Goal: Information Seeking & Learning: Check status

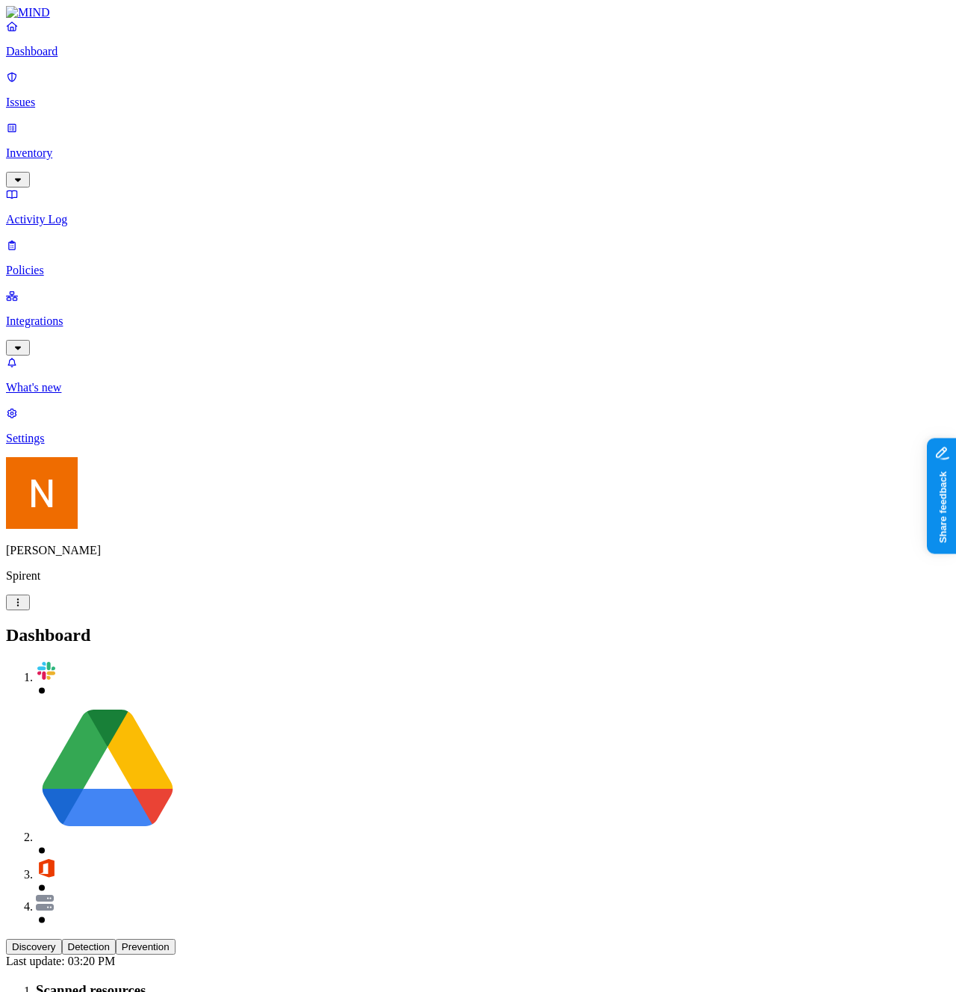
click at [82, 146] on p "Inventory" at bounding box center [478, 152] width 944 height 13
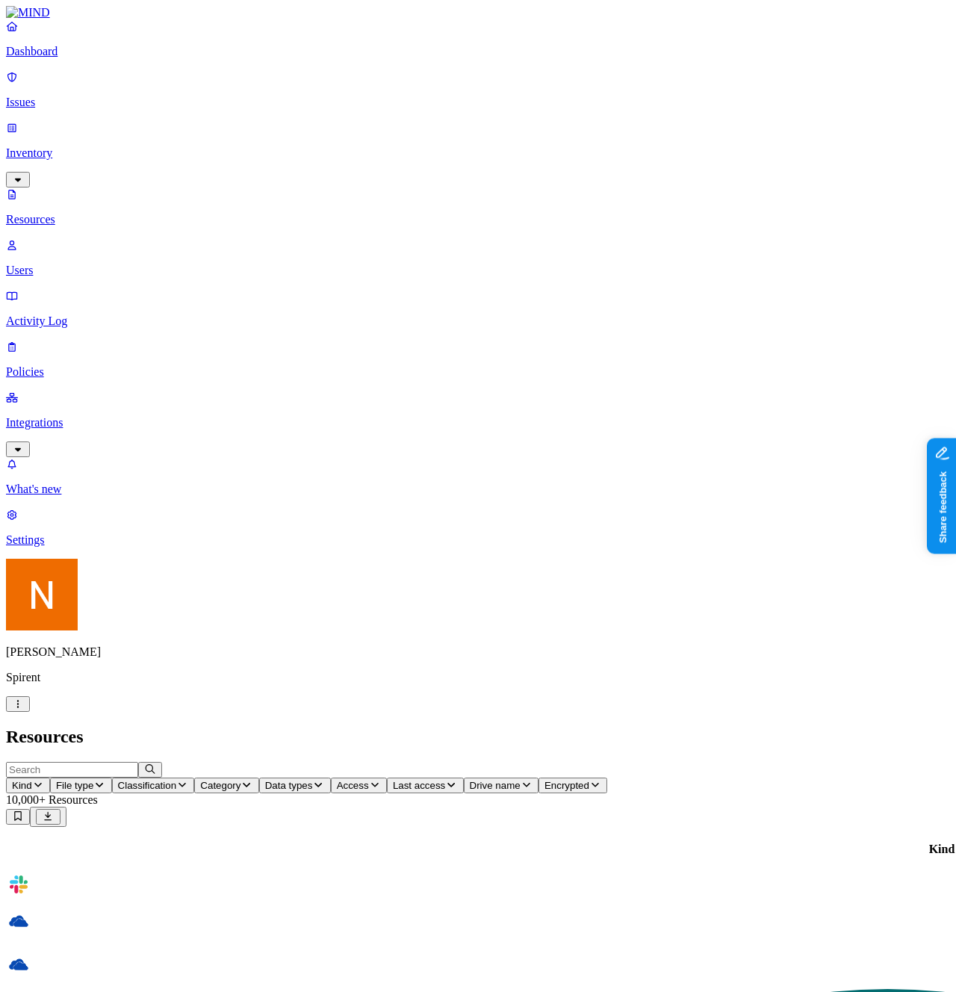
click at [97, 416] on p "Integrations" at bounding box center [478, 422] width 944 height 13
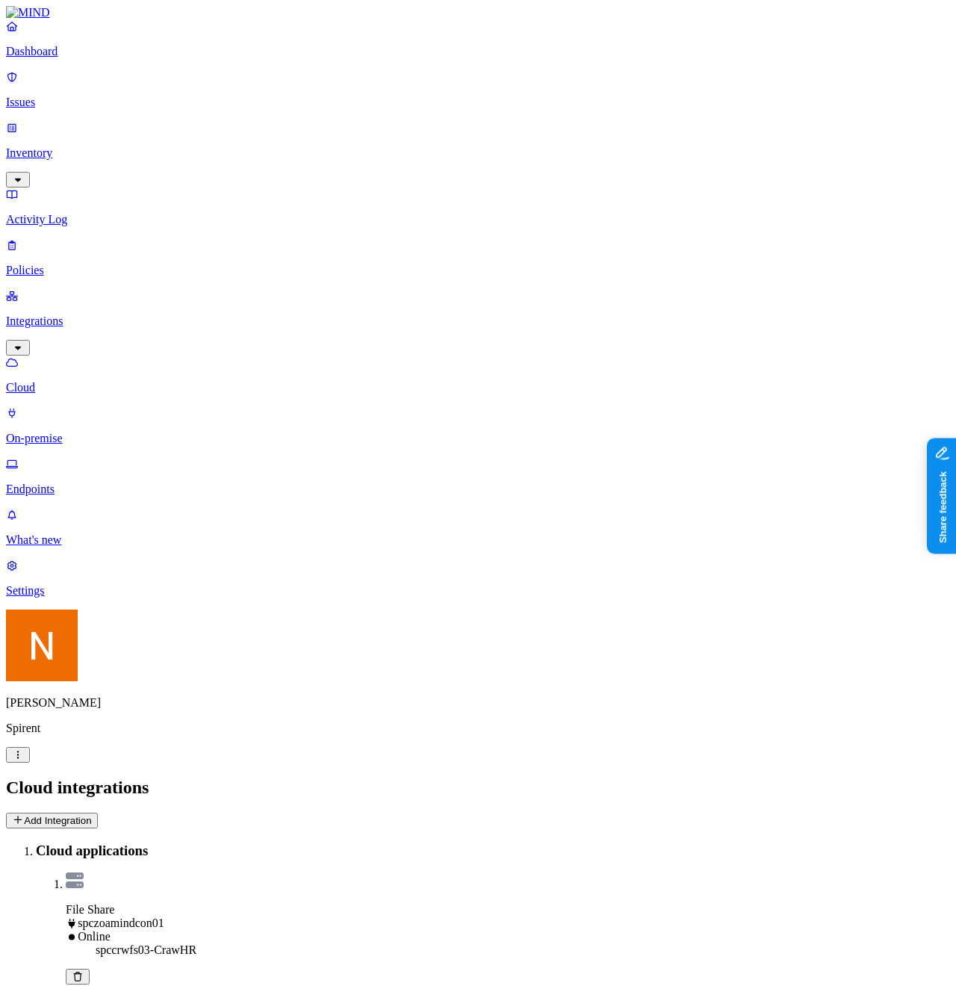
click at [69, 483] on p "Endpoints" at bounding box center [478, 489] width 944 height 13
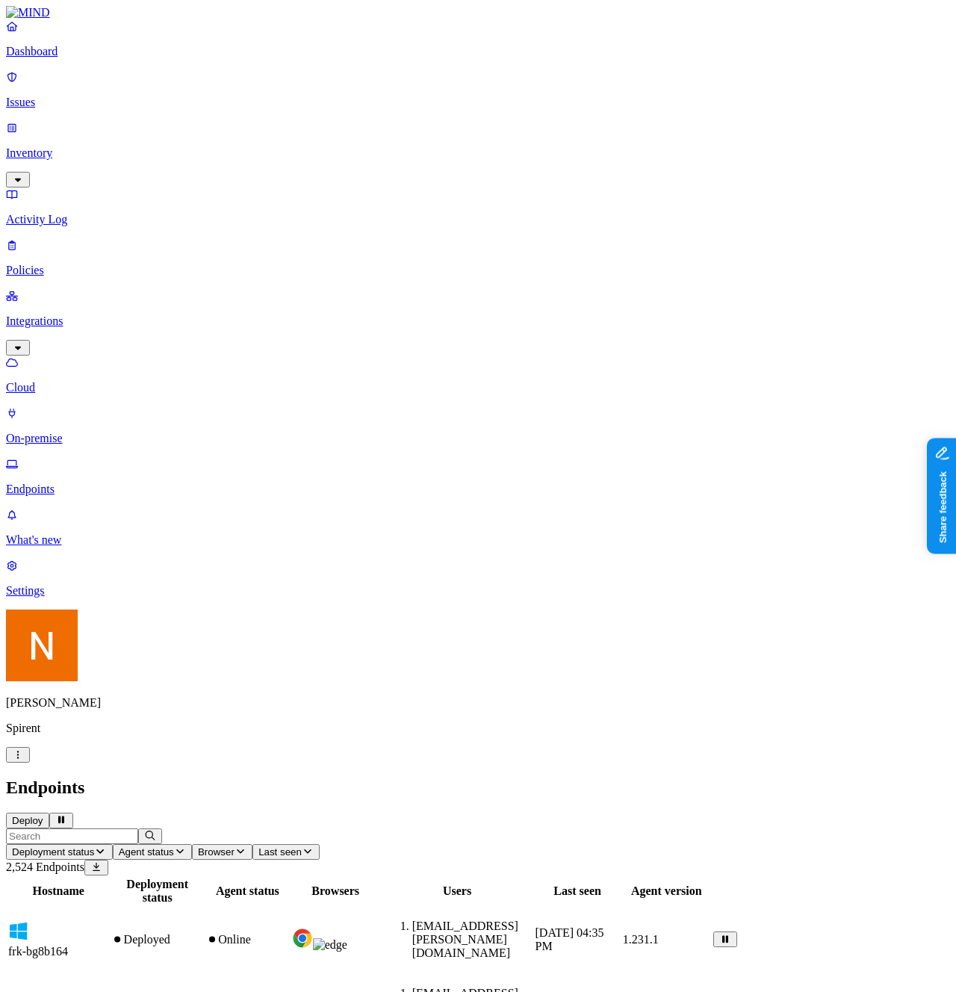
click at [174, 846] on span "Agent status" at bounding box center [146, 851] width 55 height 11
click at [492, 778] on h2 "Endpoints" at bounding box center [478, 788] width 944 height 20
click at [246, 846] on icon "button" at bounding box center [241, 851] width 12 height 10
click at [563, 778] on h2 "Endpoints" at bounding box center [478, 788] width 944 height 20
click at [113, 844] on button "Deployment status" at bounding box center [59, 852] width 107 height 16
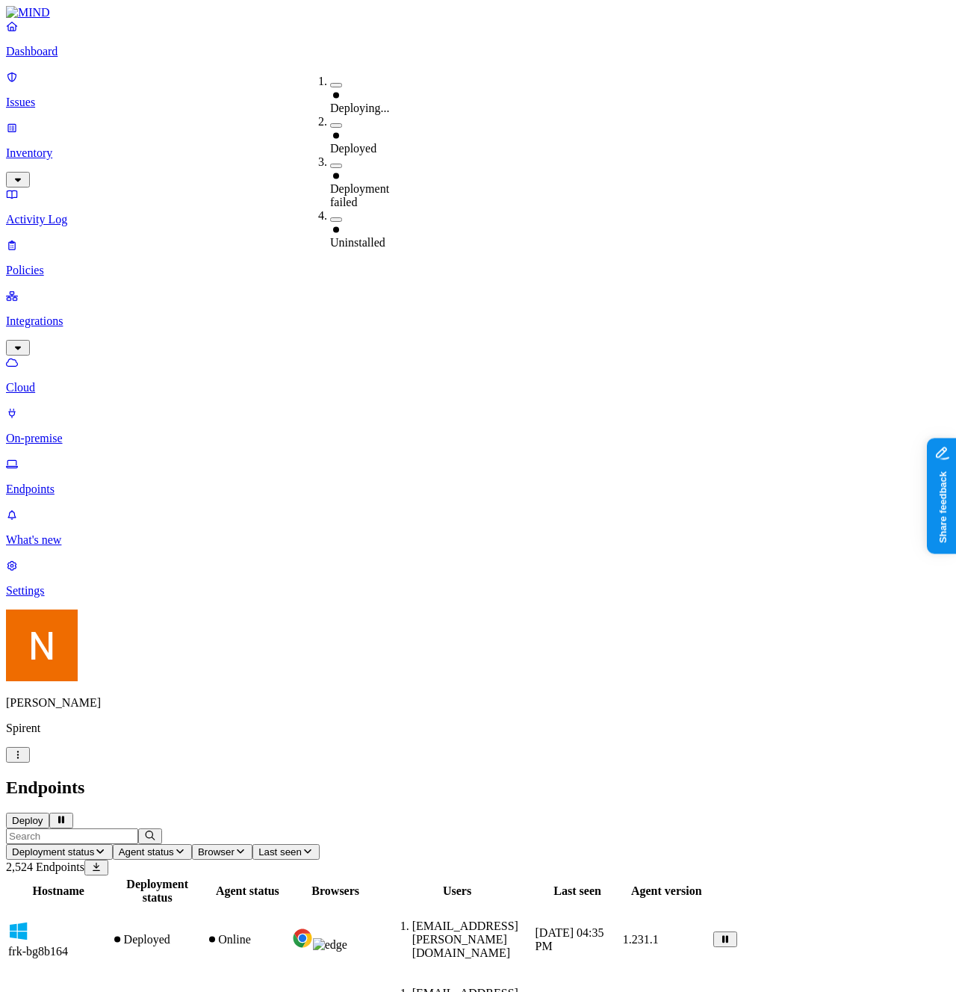
click at [628, 778] on header "Endpoints Deploy" at bounding box center [478, 803] width 944 height 51
click at [526, 778] on header "Endpoints Deploy" at bounding box center [478, 803] width 944 height 51
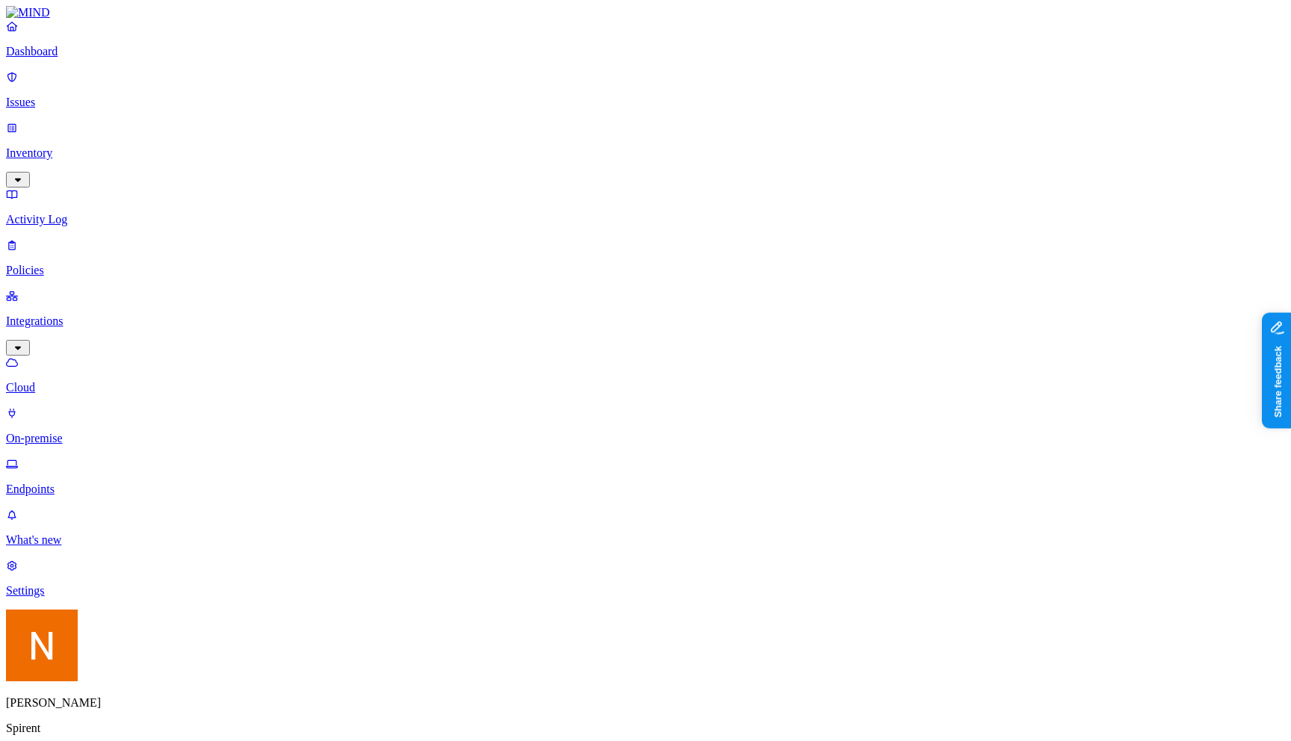
click at [30, 747] on button "button" at bounding box center [18, 755] width 24 height 16
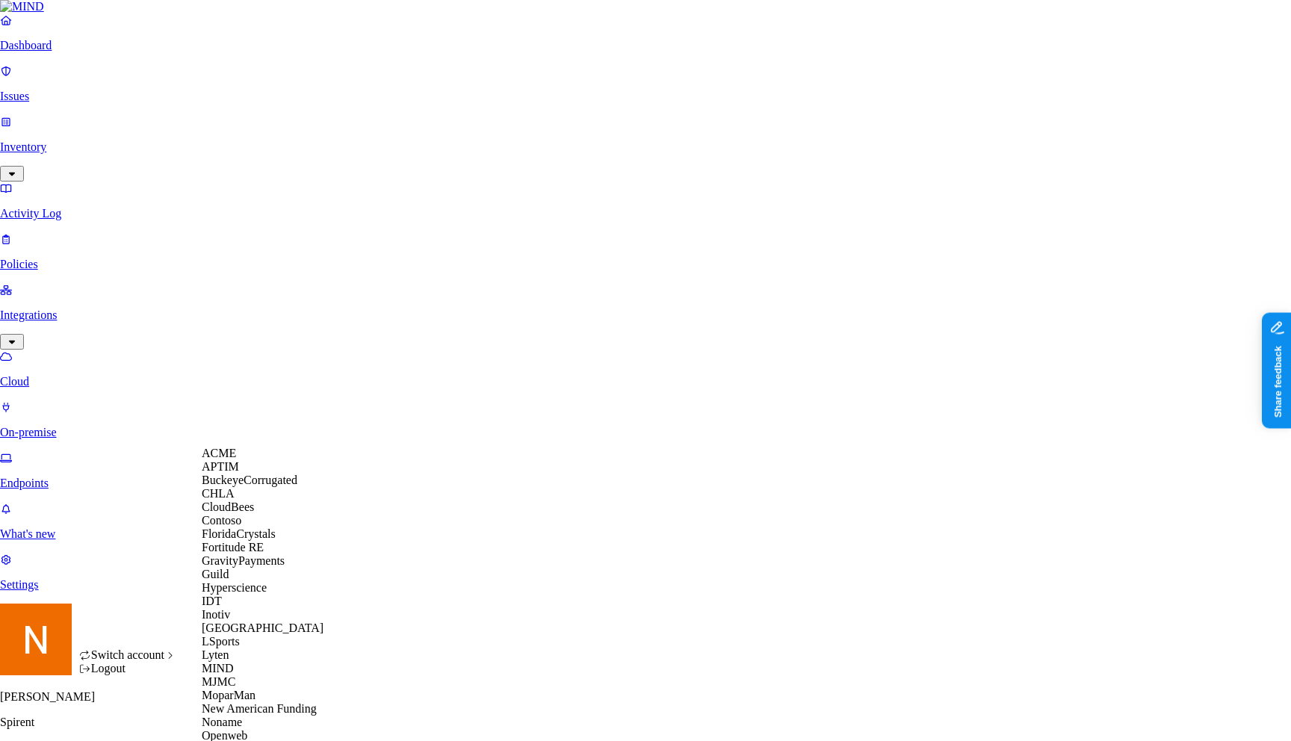
click at [246, 460] on div "ACME" at bounding box center [274, 453] width 145 height 13
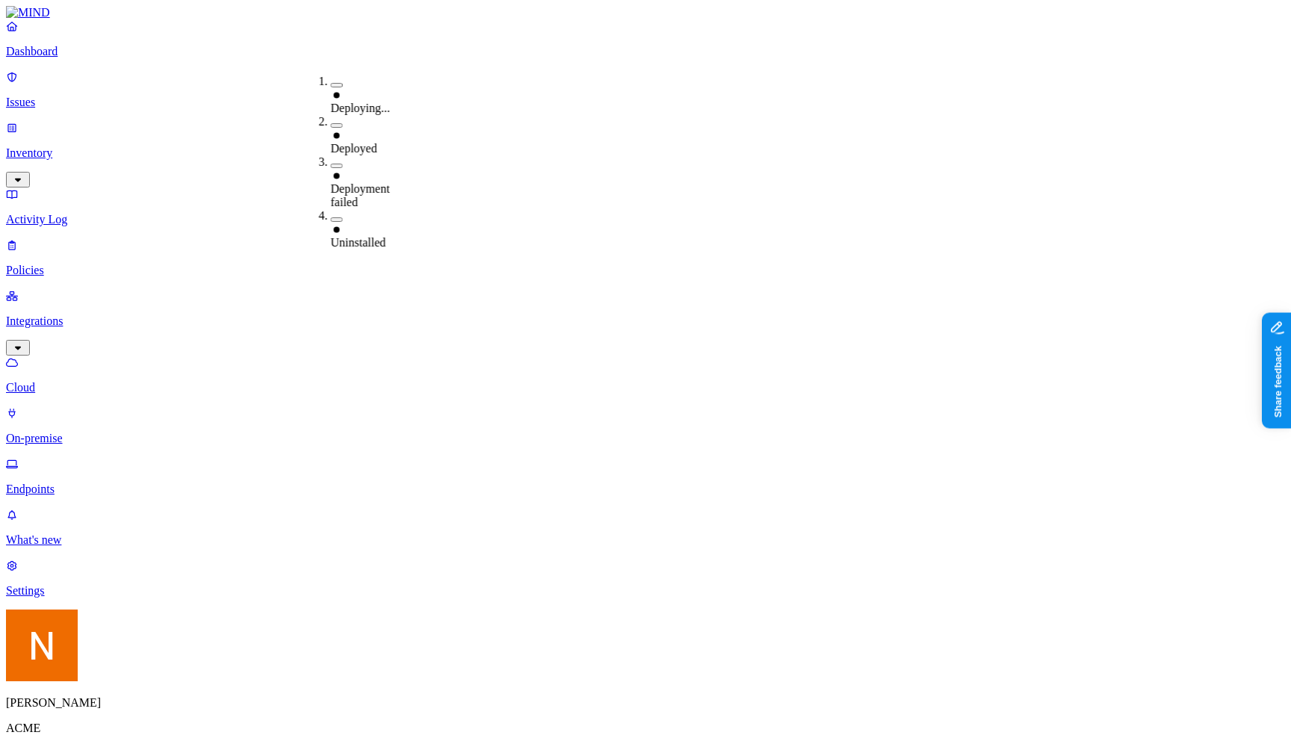
type button "on"
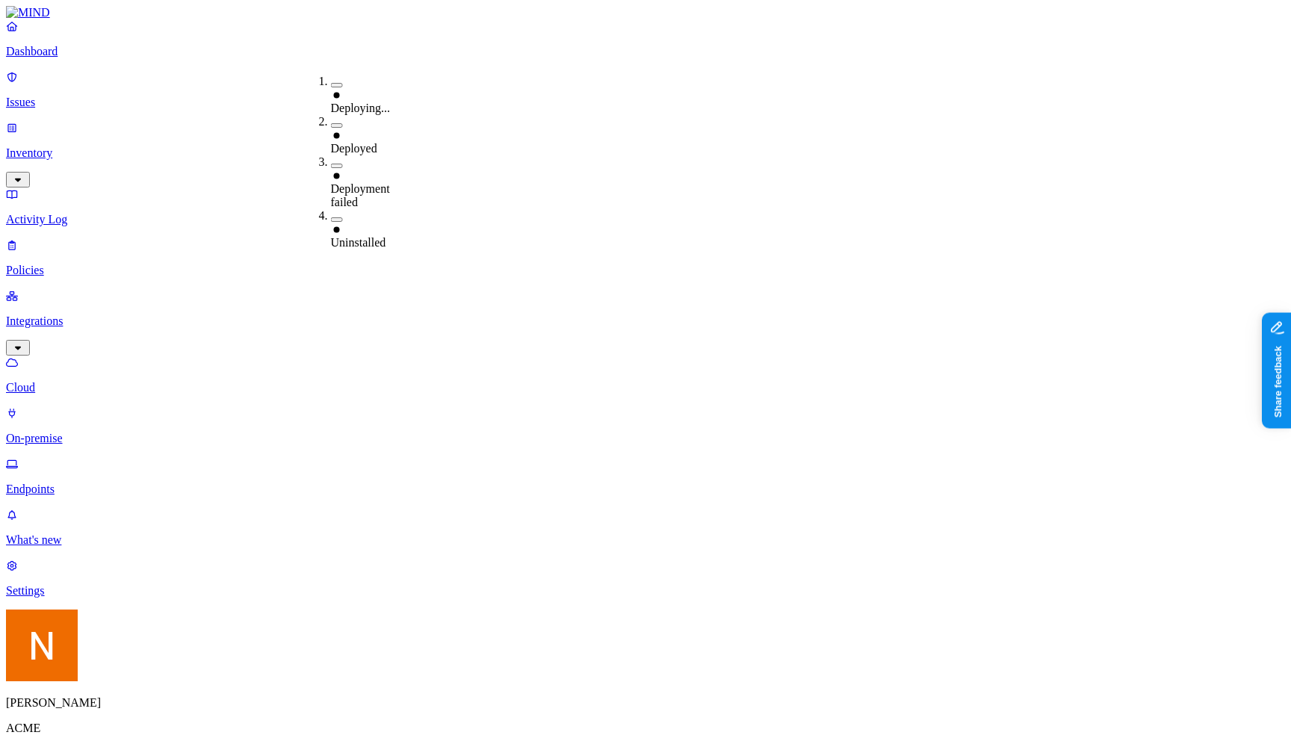
click at [381, 182] on span "Deployment failed" at bounding box center [360, 195] width 59 height 26
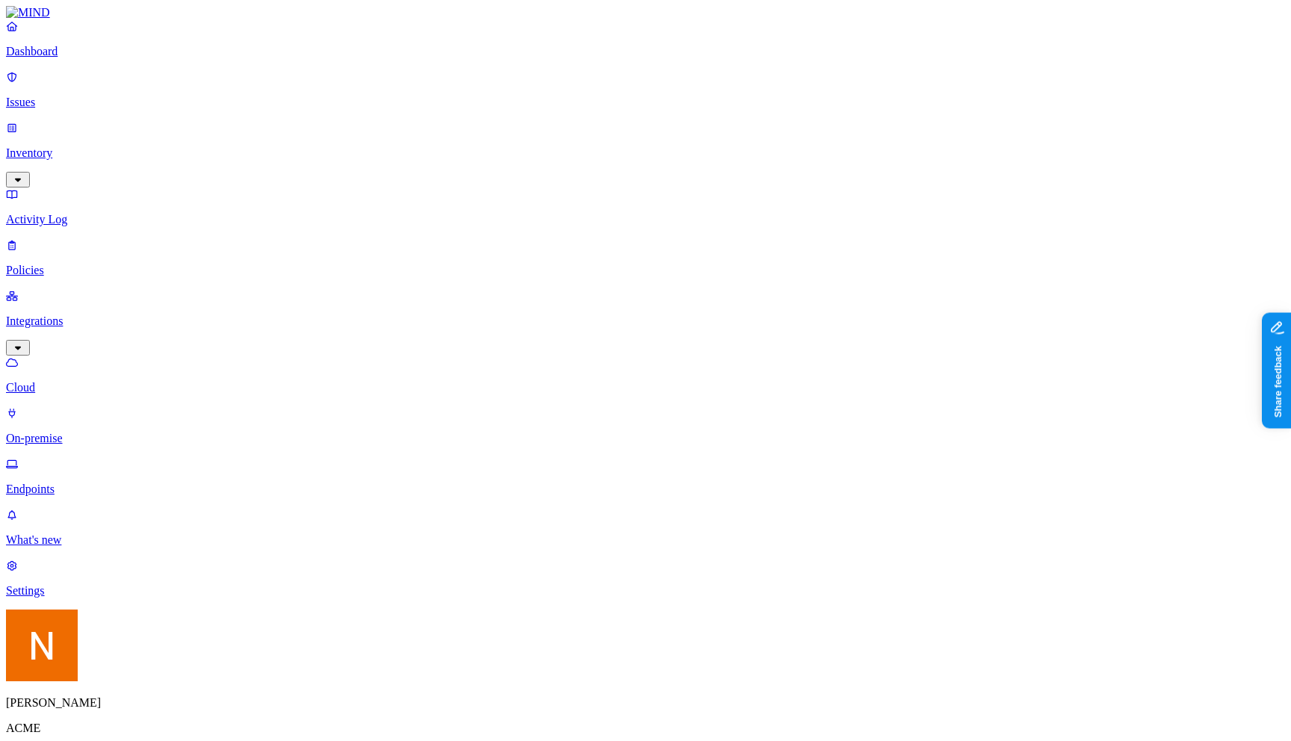
click at [438, 169] on div "Paused" at bounding box center [438, 182] width 0 height 27
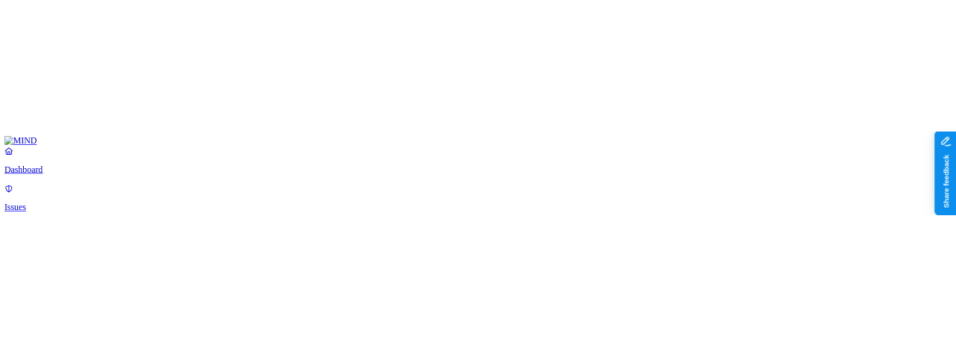
scroll to position [30, 0]
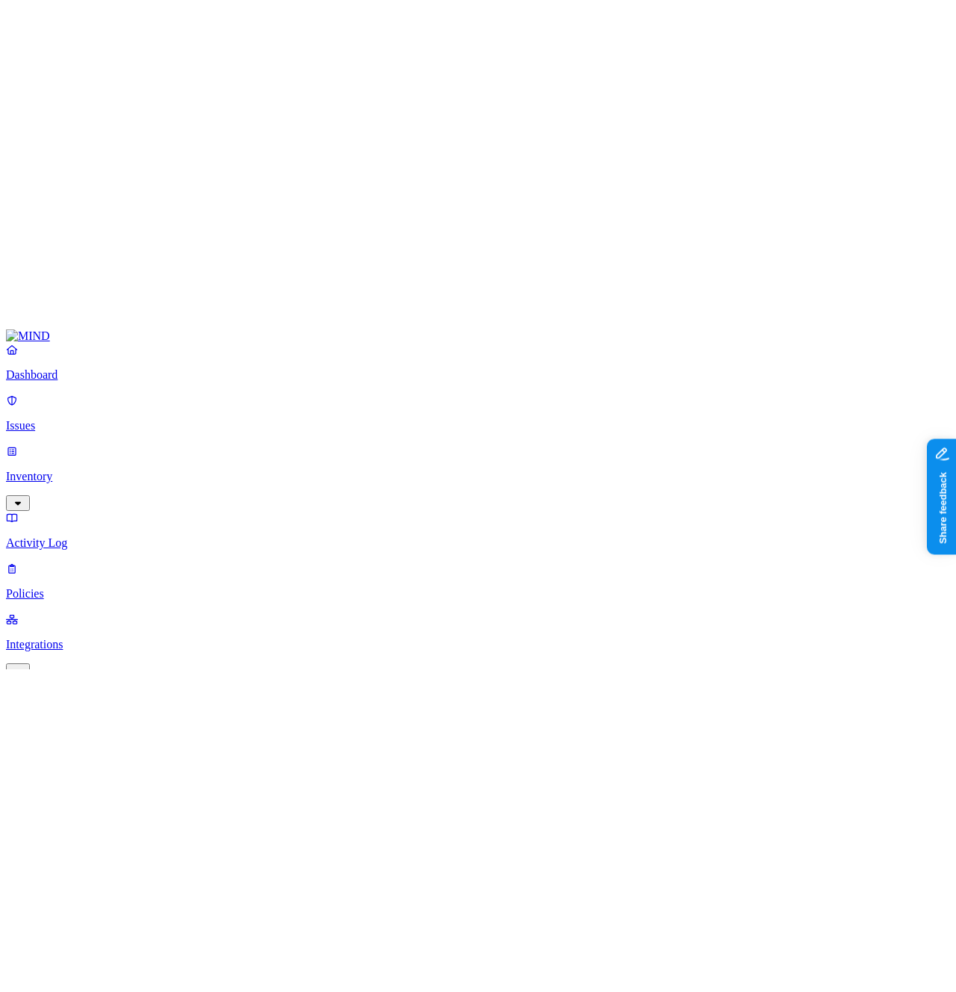
scroll to position [0, 0]
